Goal: Task Accomplishment & Management: Complete application form

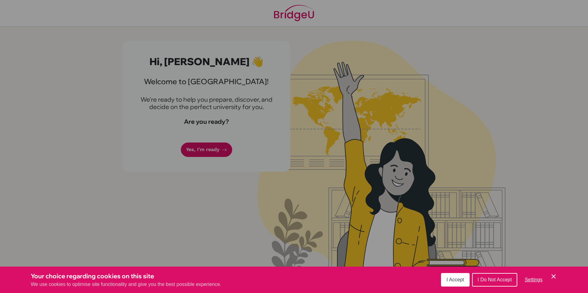
click at [458, 278] on span "I Accept" at bounding box center [455, 279] width 18 height 5
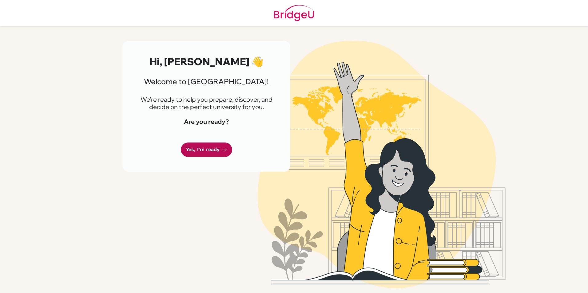
click at [198, 149] on link "Yes, I'm ready" at bounding box center [206, 150] width 51 height 14
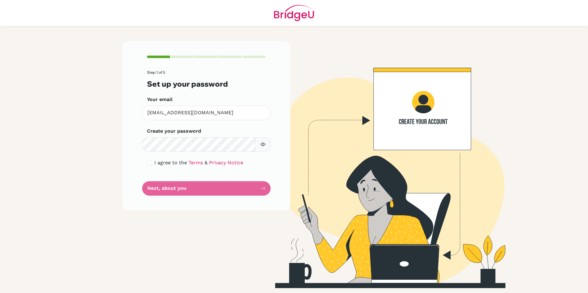
click at [210, 187] on form "Step 1 of 5 Set up your password Your email [EMAIL_ADDRESS][DOMAIN_NAME] Invali…" at bounding box center [206, 132] width 119 height 125
click at [151, 162] on input "checkbox" at bounding box center [149, 162] width 5 height 5
checkbox input "true"
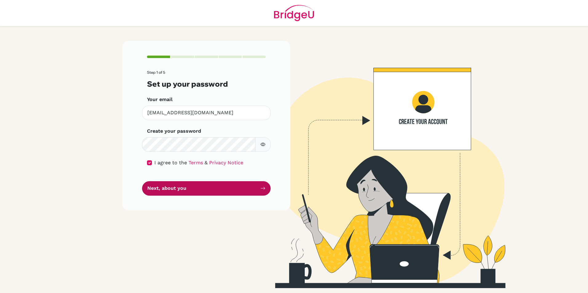
click at [199, 189] on button "Next, about you" at bounding box center [206, 188] width 128 height 14
